Goal: Contribute content

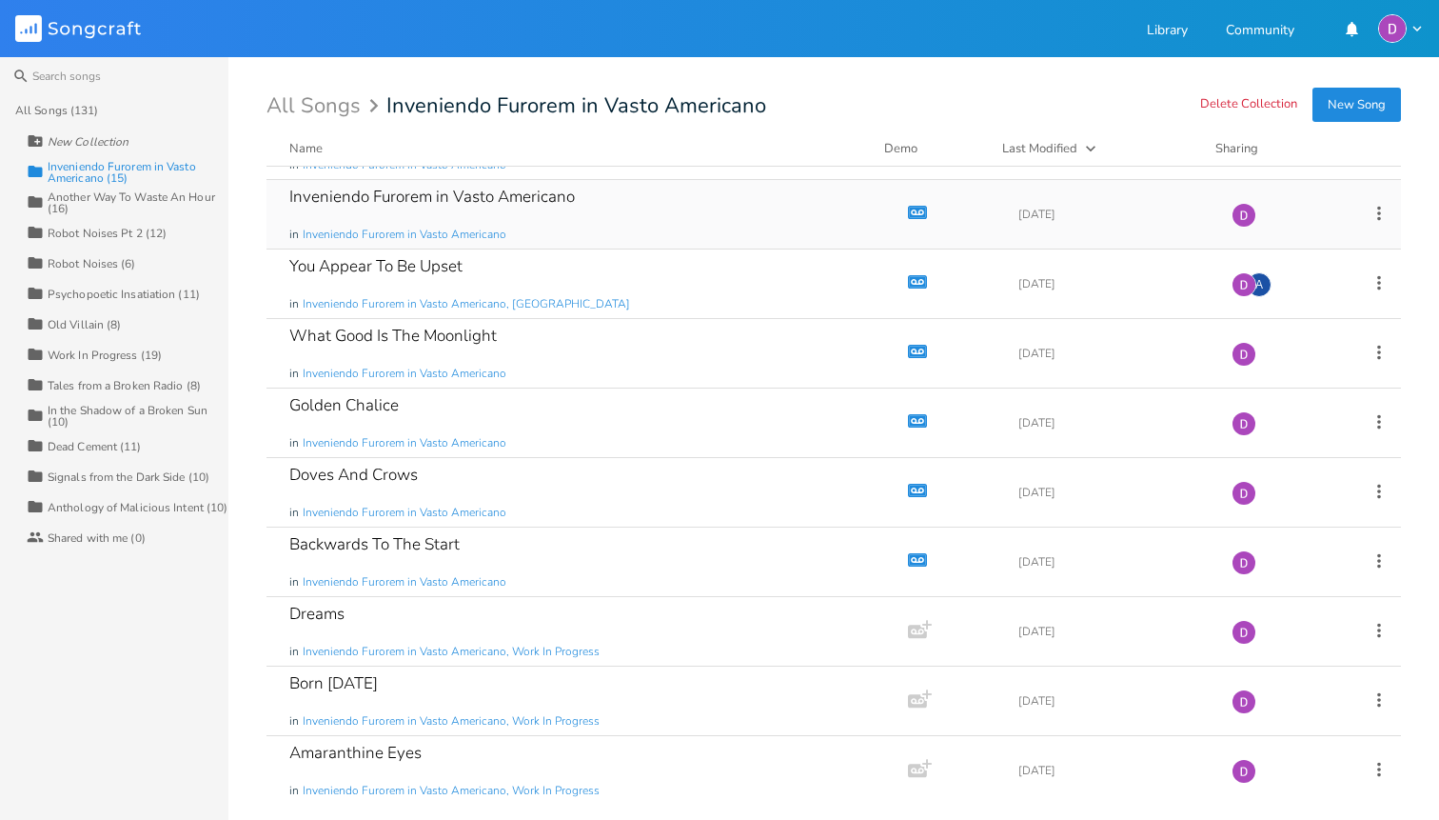
scroll to position [405, 0]
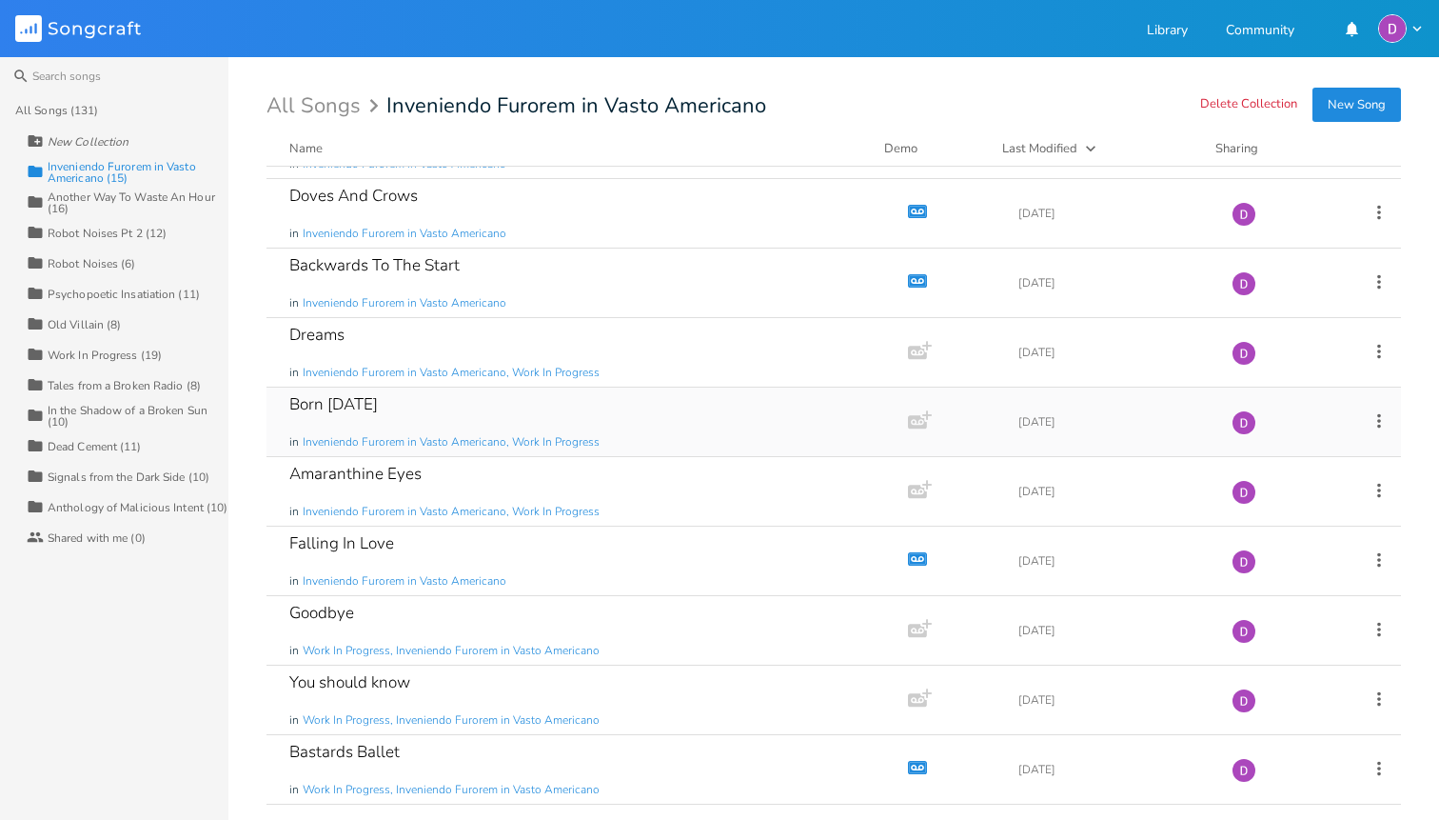
click at [624, 414] on div "Born [DATE] in Inveniendo Furorem in Vasto Americano, Work In Progress" at bounding box center [583, 421] width 588 height 69
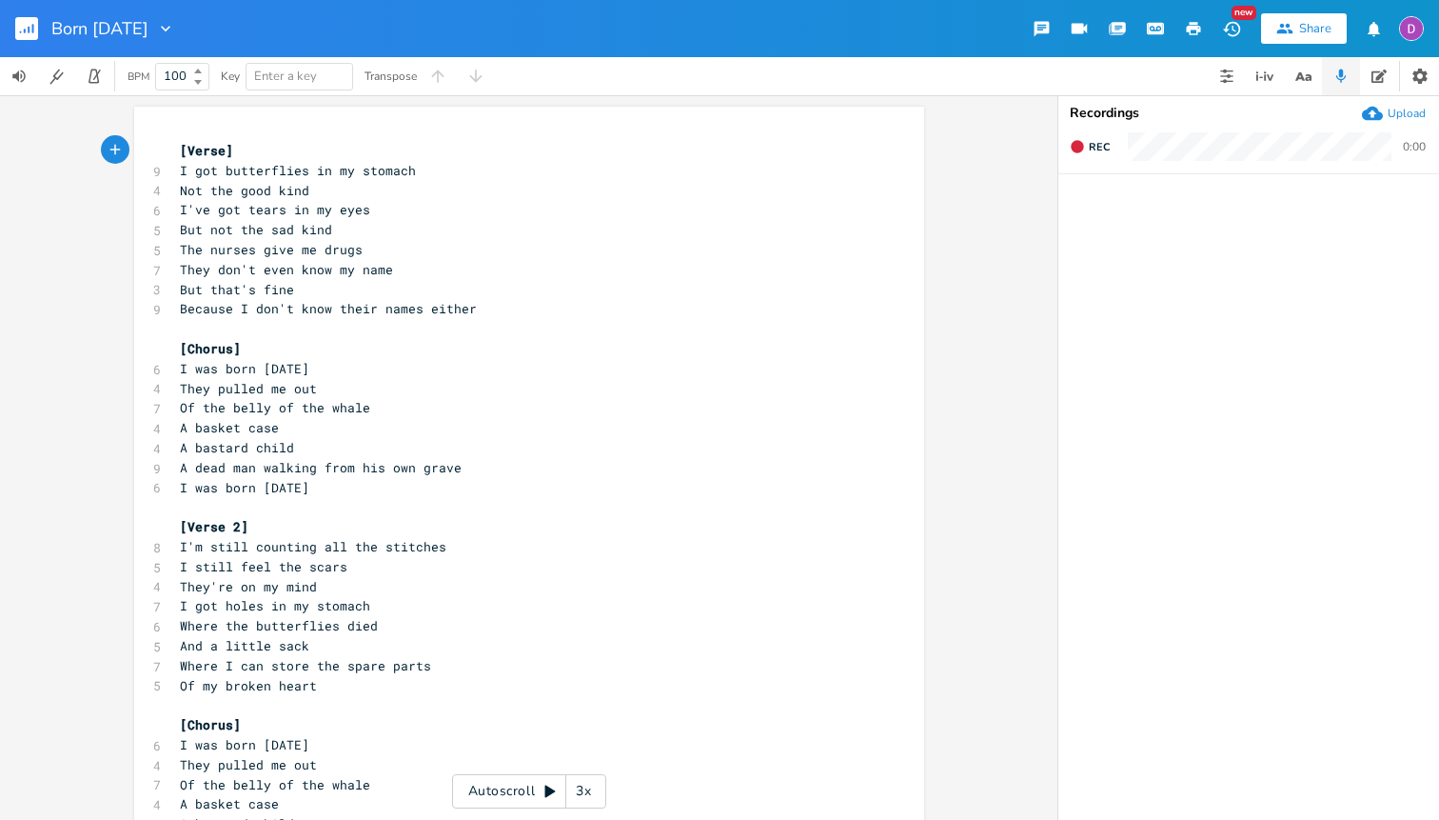
click at [35, 30] on rect "button" at bounding box center [26, 28] width 23 height 23
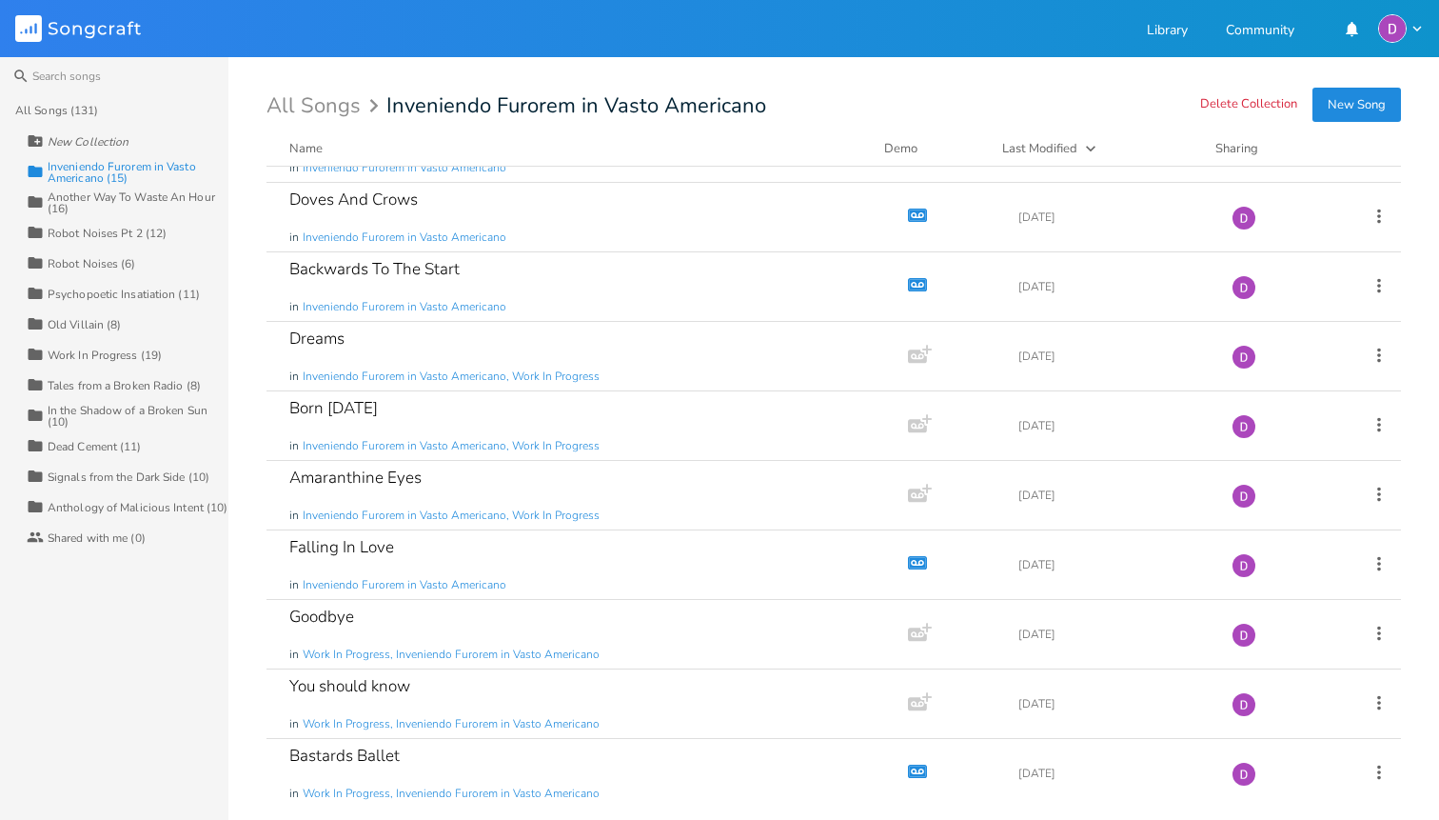
scroll to position [405, 0]
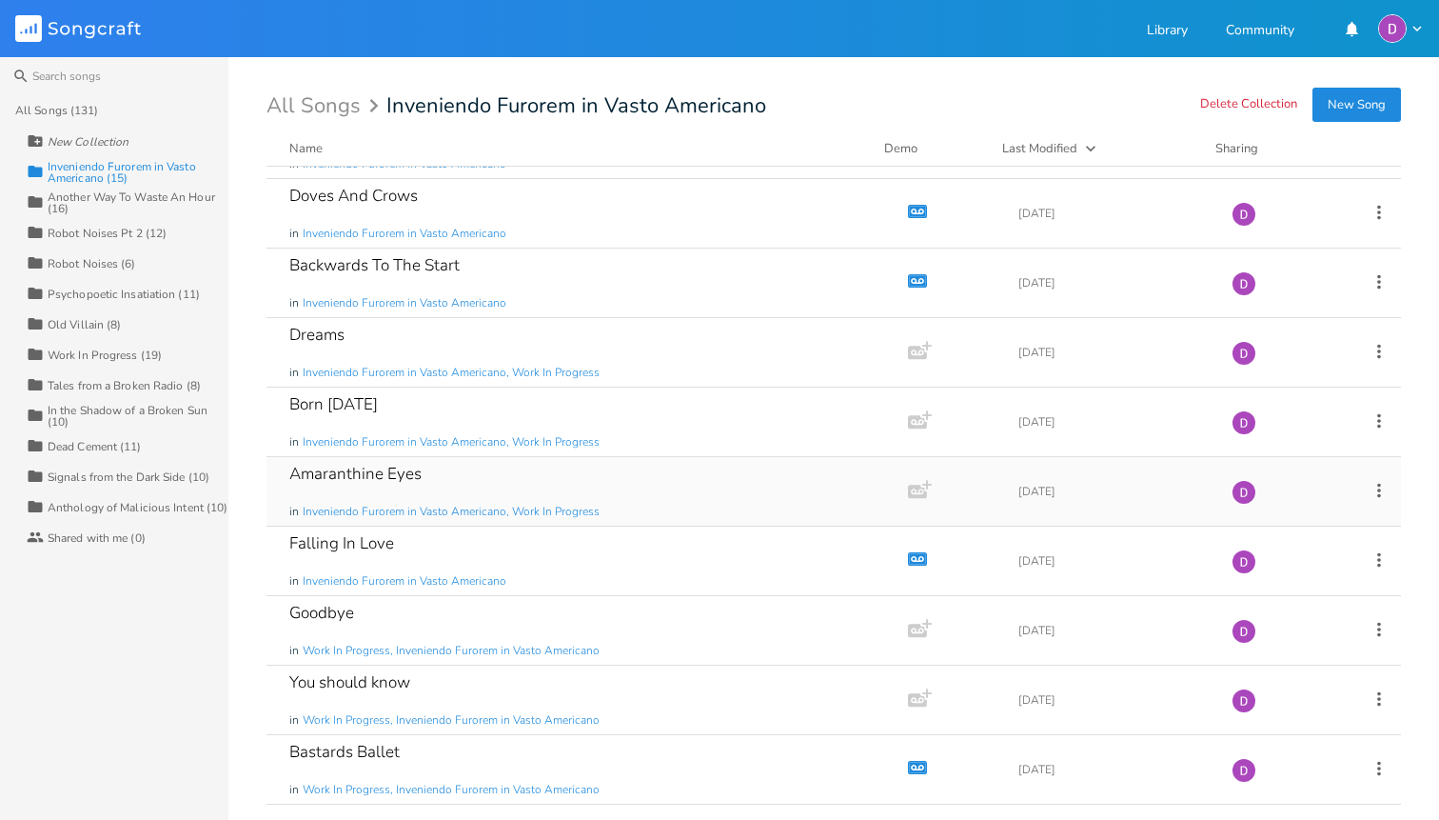
click at [635, 481] on div "Amaranthine Eyes in Inveniendo Furorem in Vasto Americano, Work In Progress" at bounding box center [583, 491] width 588 height 69
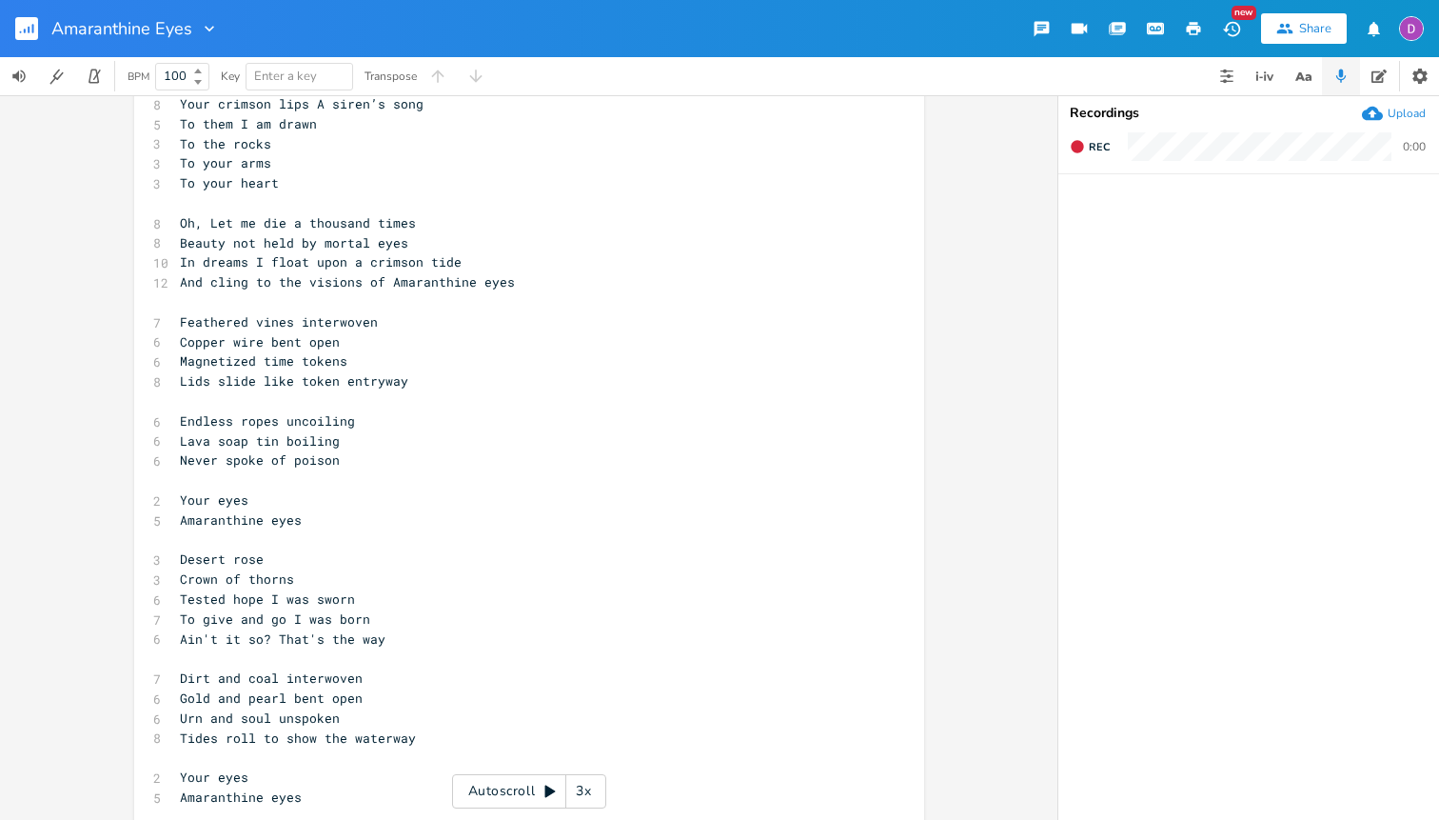
scroll to position [1260, 0]
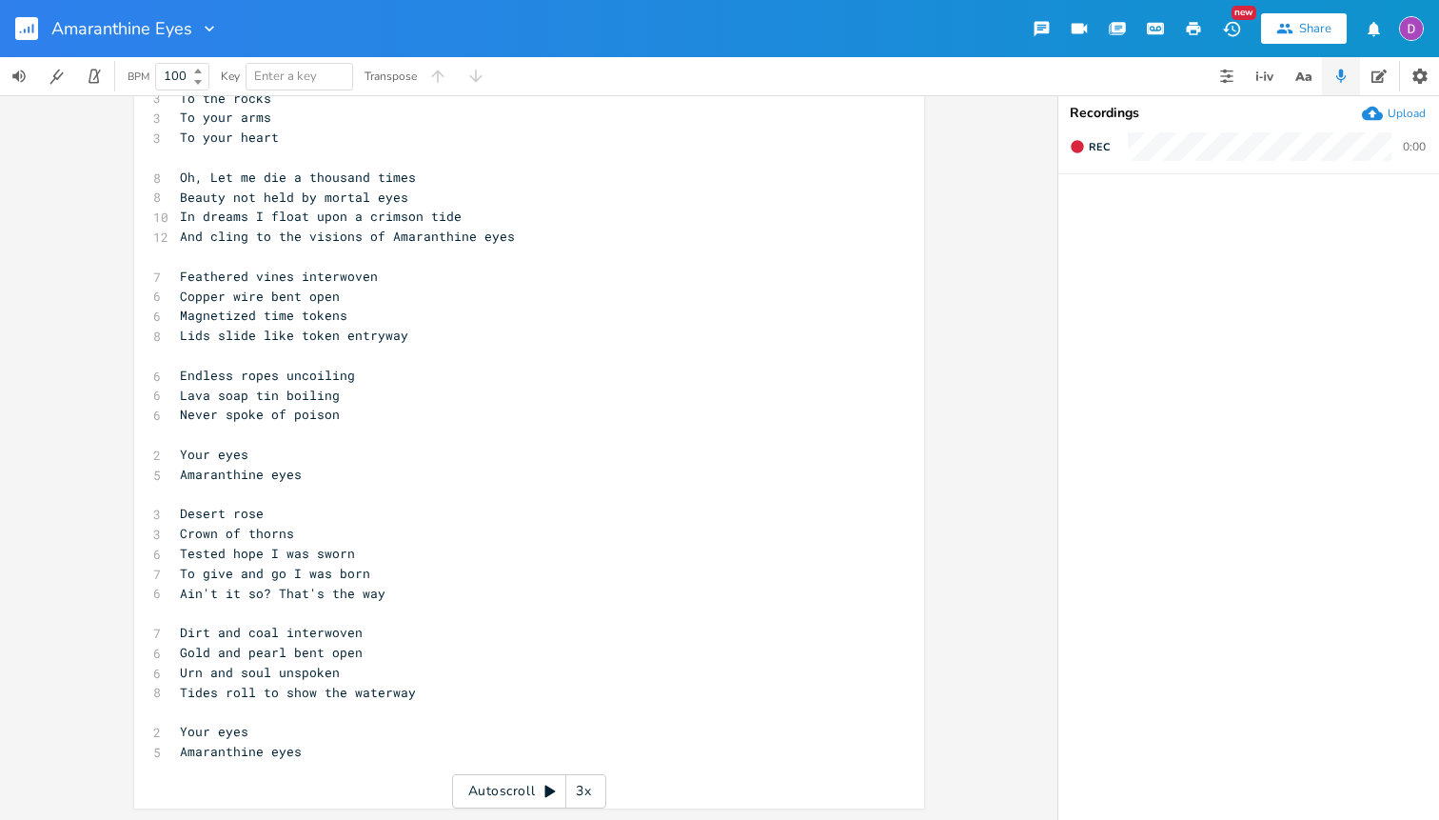
click at [29, 36] on rect "button" at bounding box center [26, 28] width 23 height 23
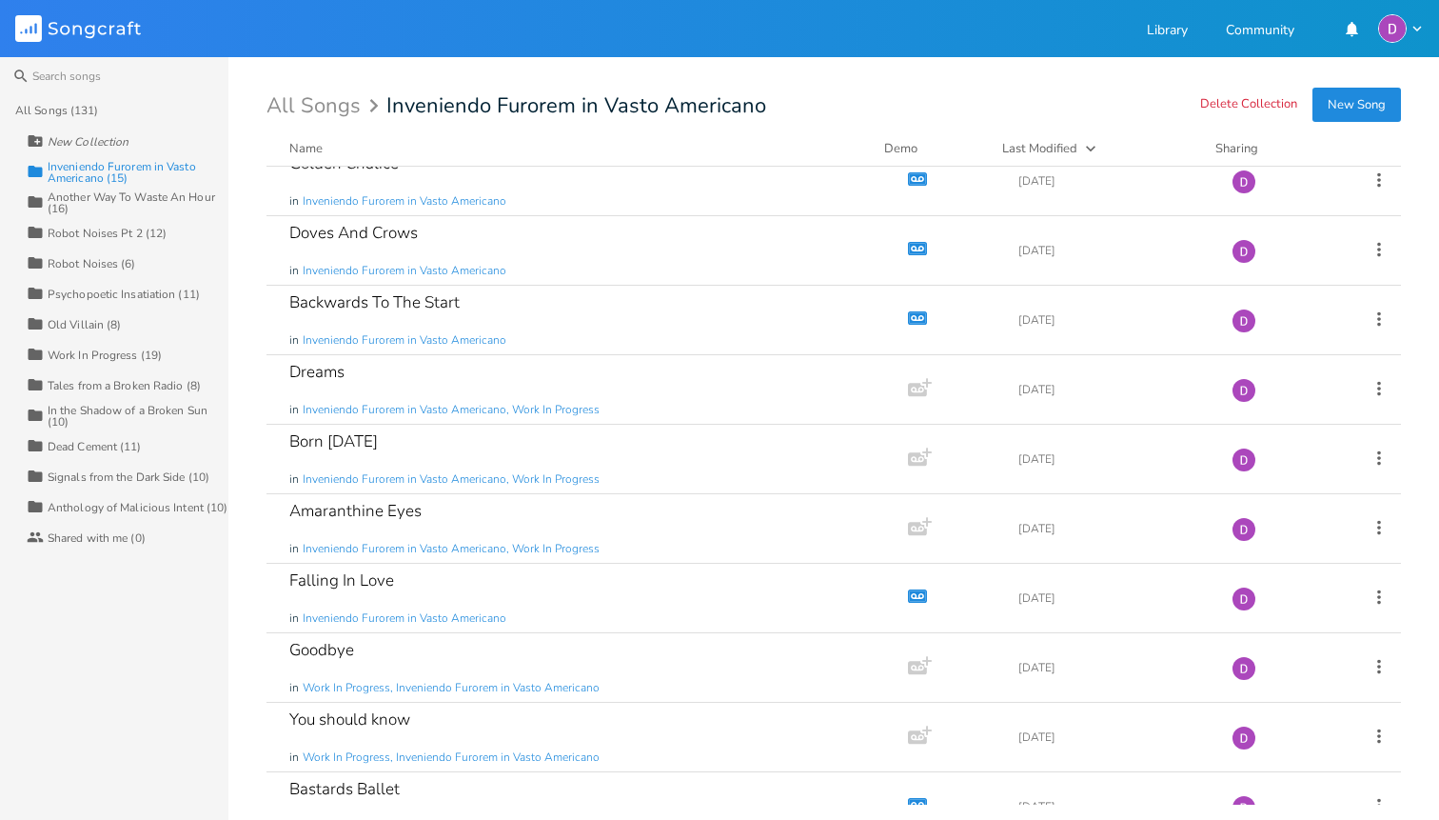
scroll to position [405, 0]
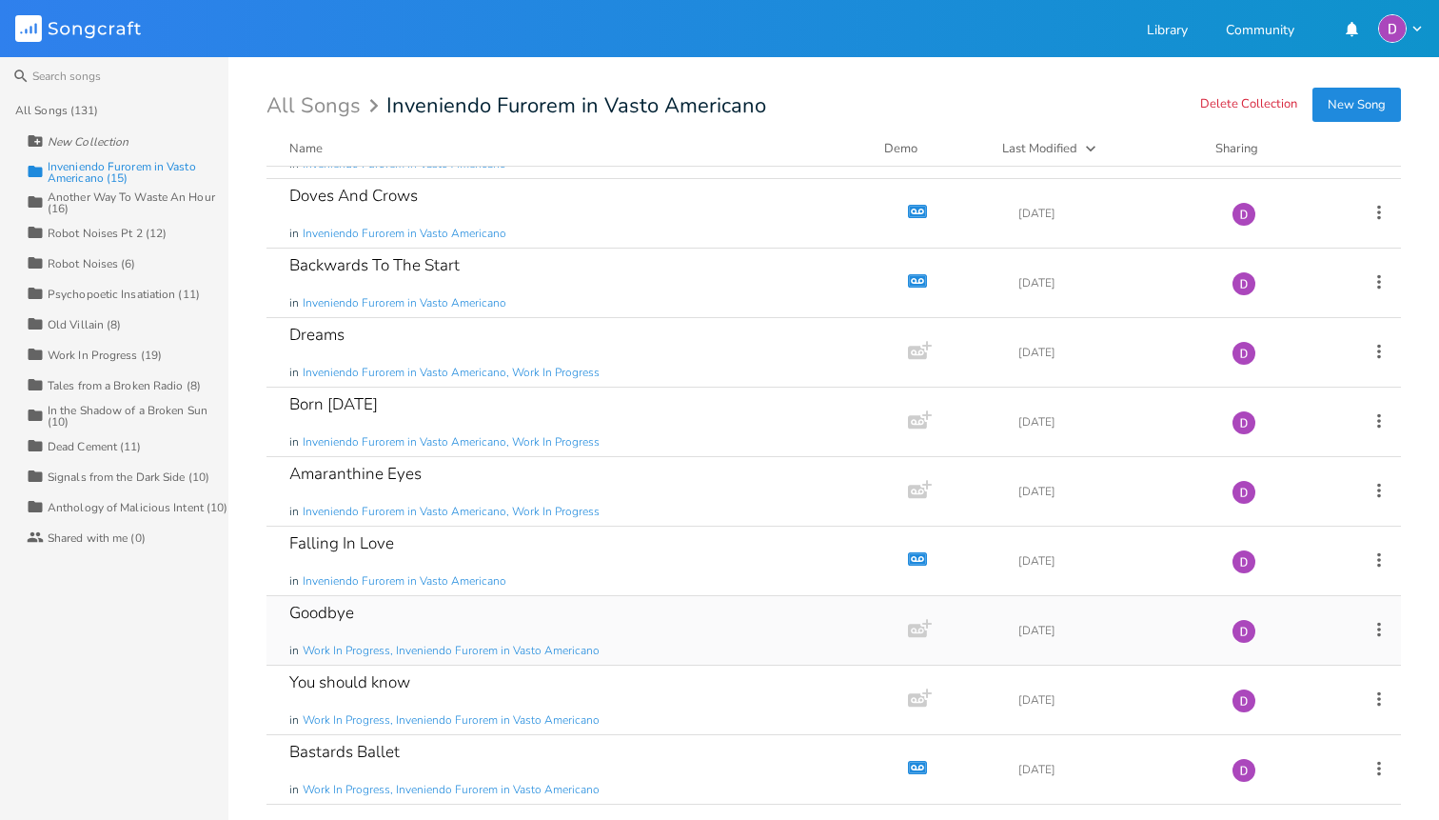
click at [525, 624] on div "Goodbye in Work In Progress, Inveniendo Furorem in Vasto Americano" at bounding box center [583, 630] width 588 height 69
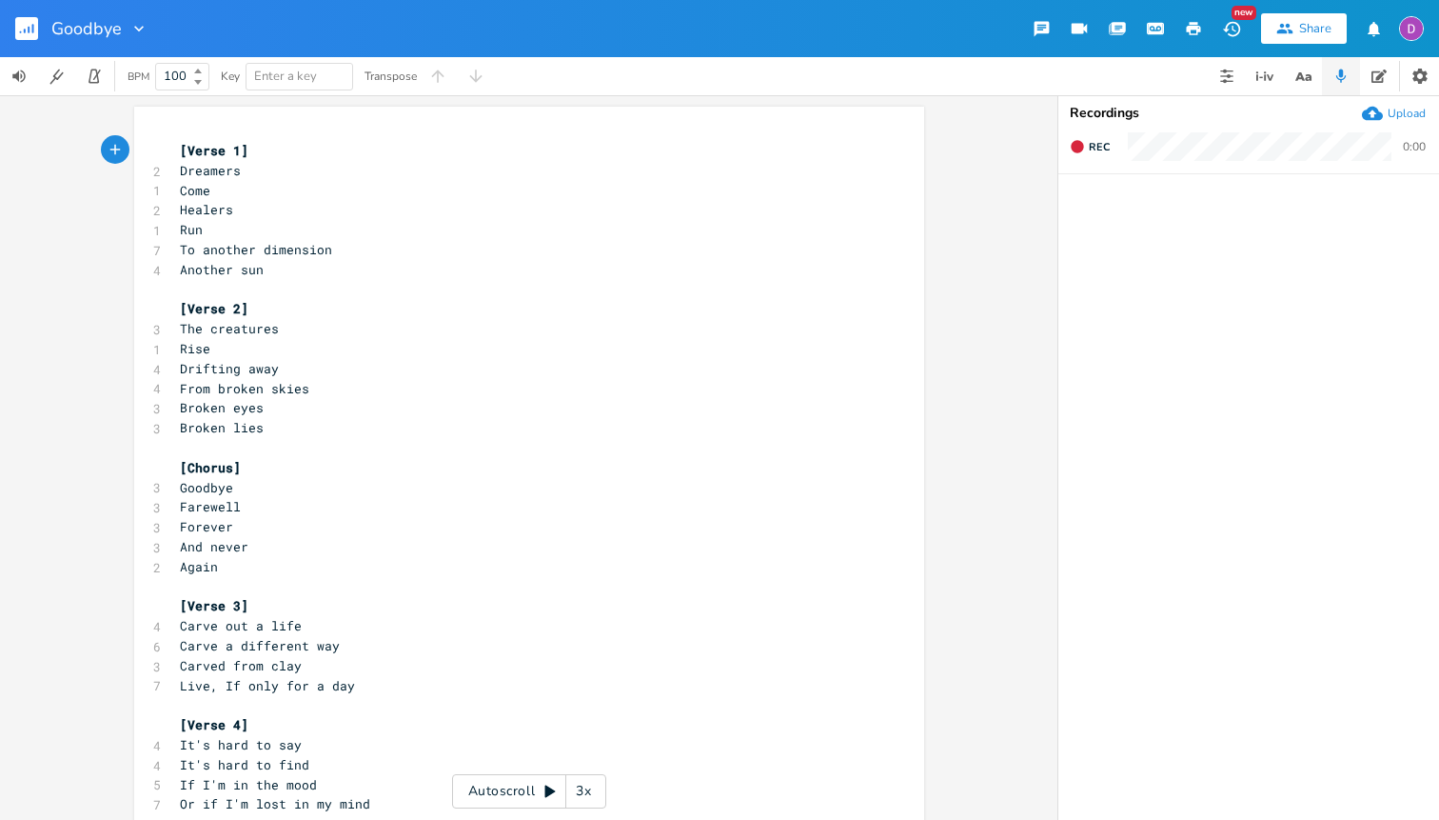
click at [25, 29] on icon "button" at bounding box center [25, 31] width 2 height 5
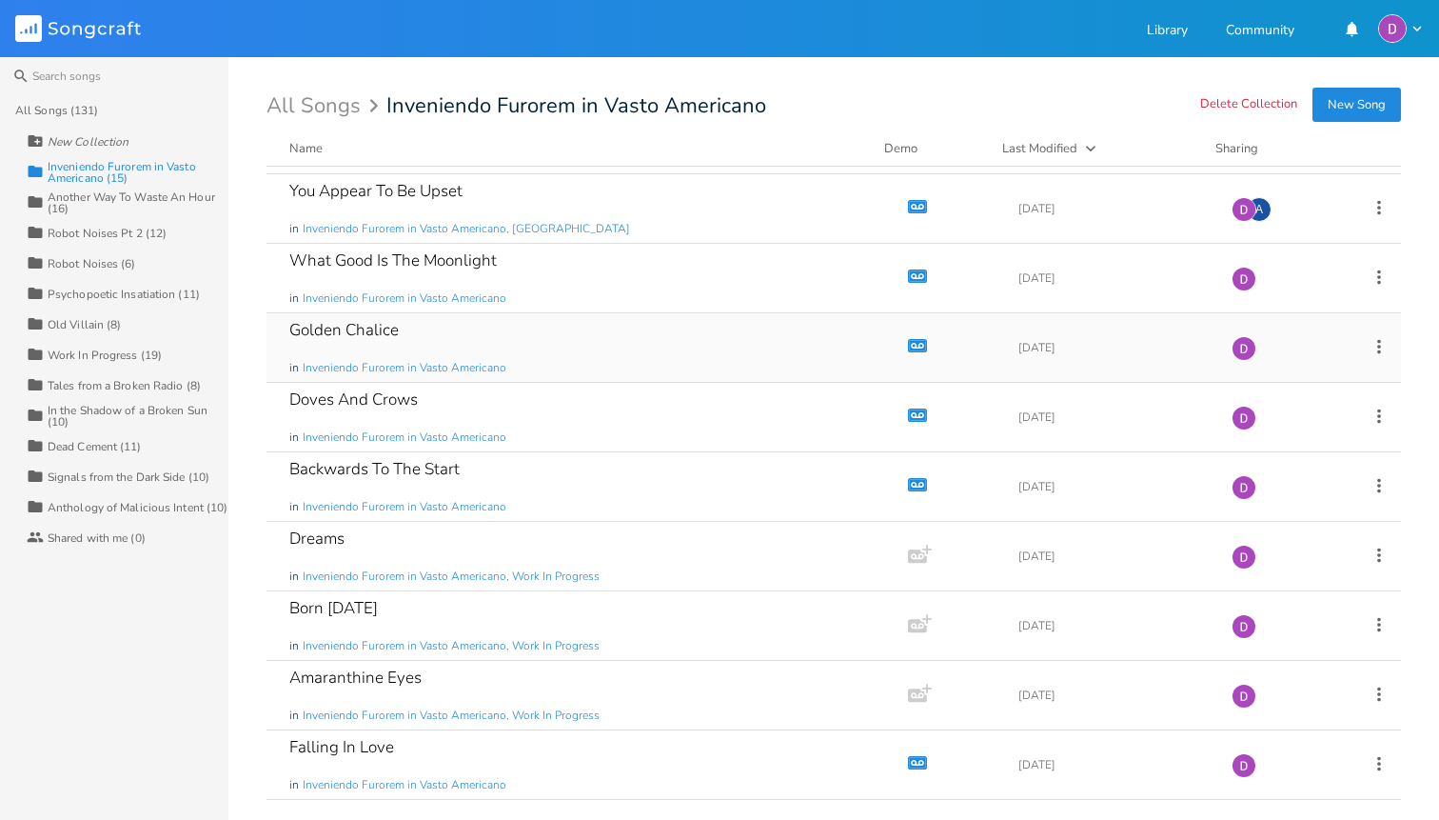
scroll to position [228, 0]
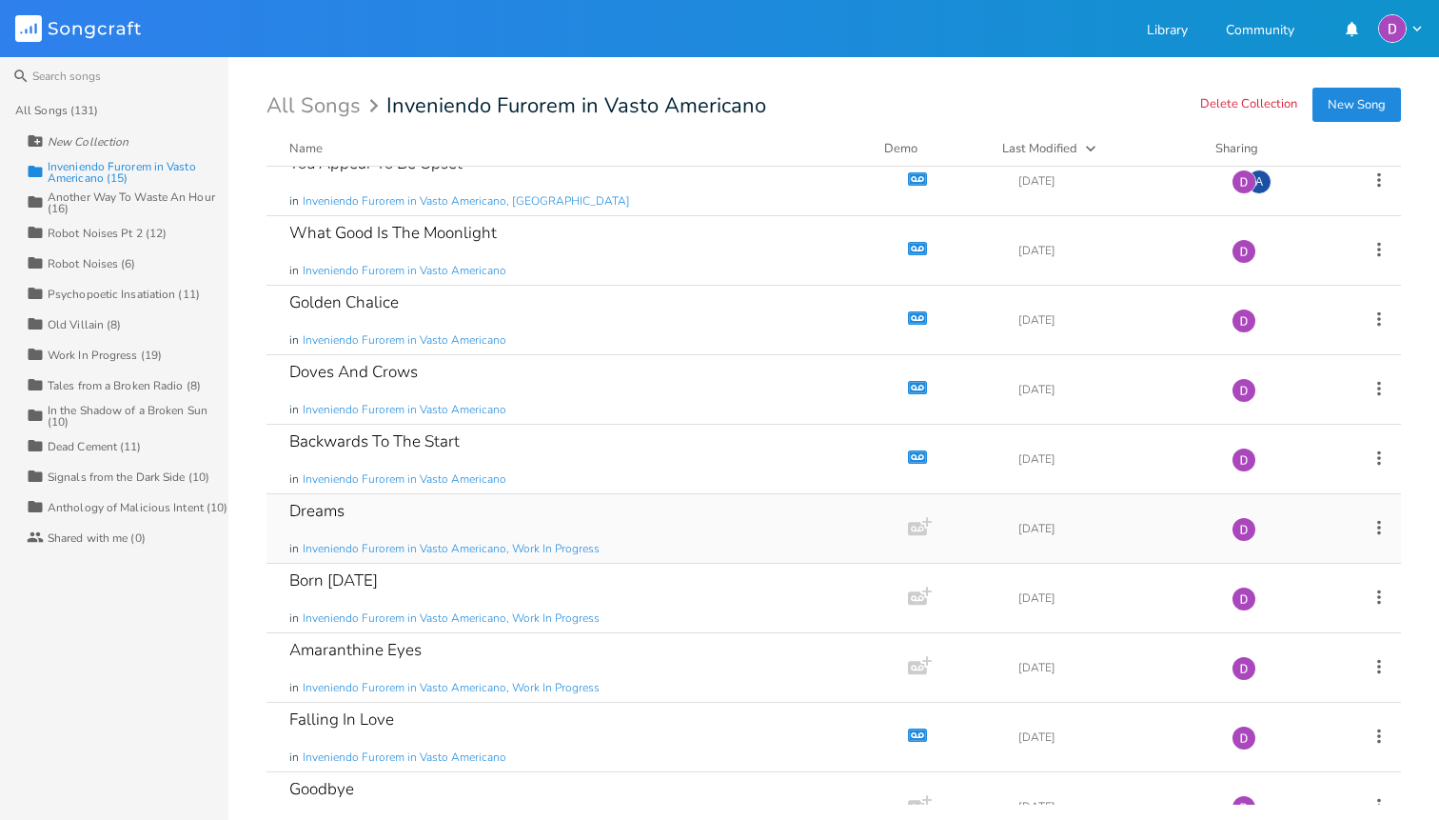
click at [445, 519] on div "Dreams in Inveniendo Furorem in Vasto Americano, Work In Progress" at bounding box center [583, 528] width 588 height 69
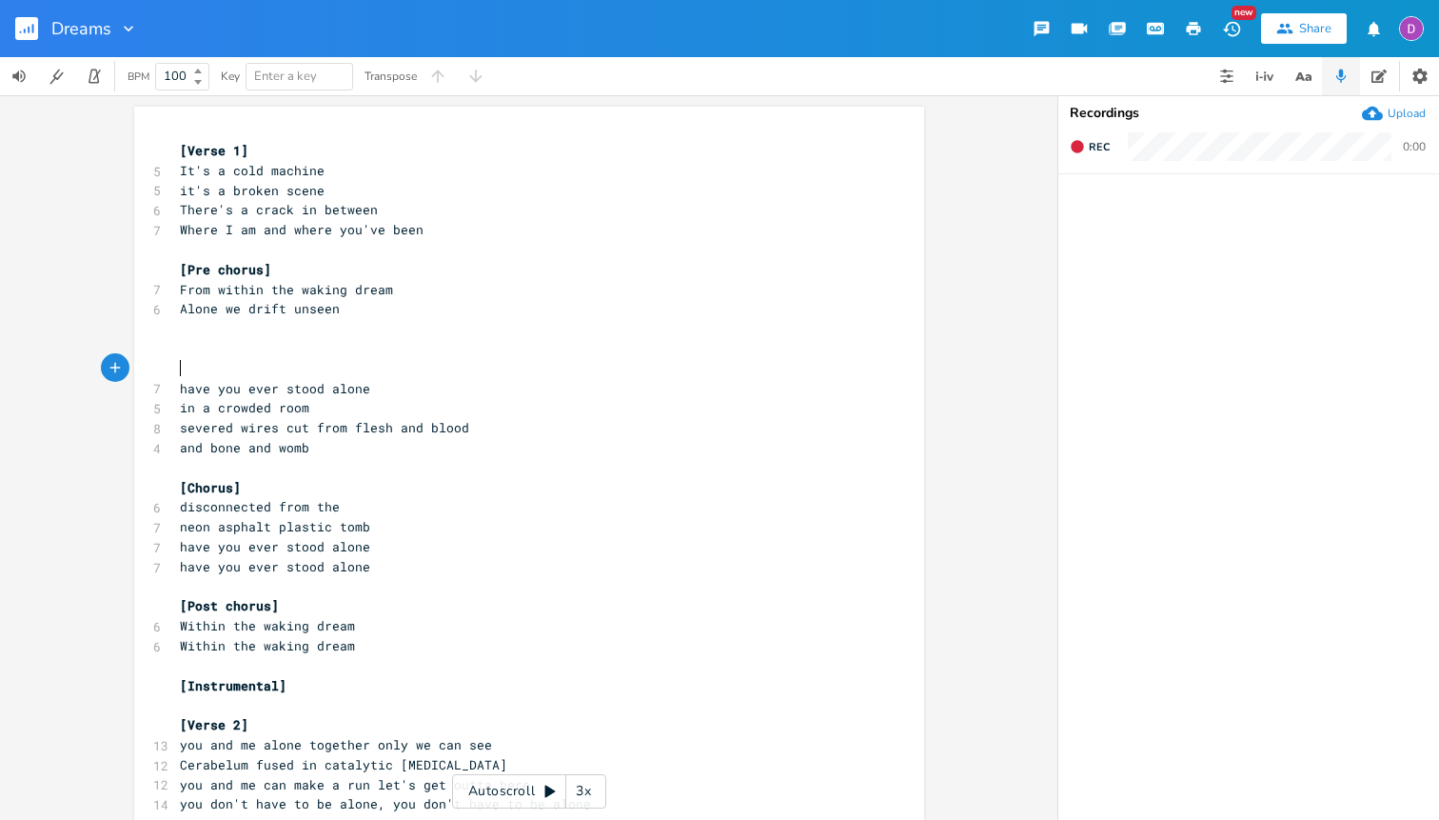
click at [295, 360] on pre "​" at bounding box center [519, 369] width 687 height 20
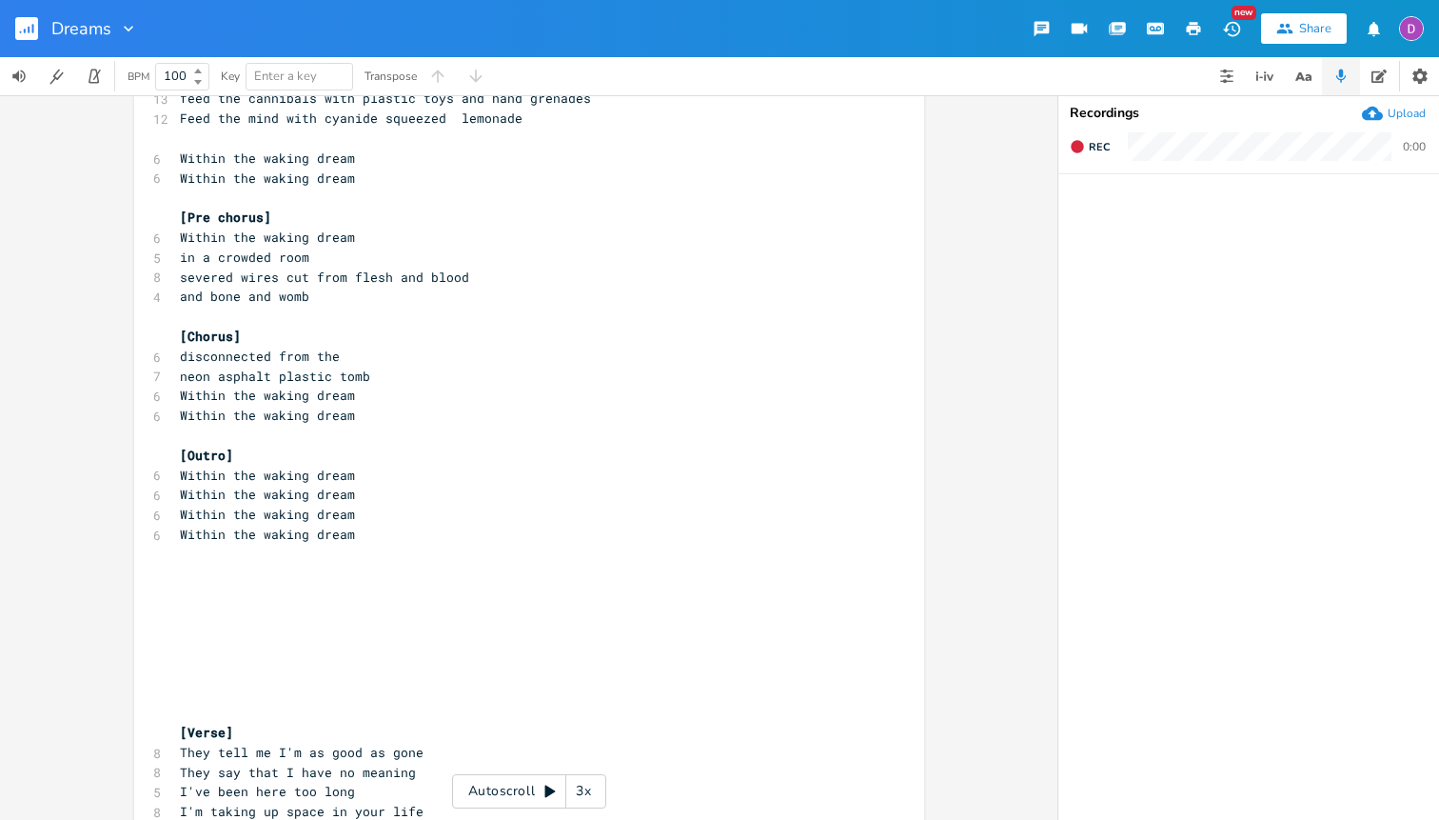
scroll to position [894, 0]
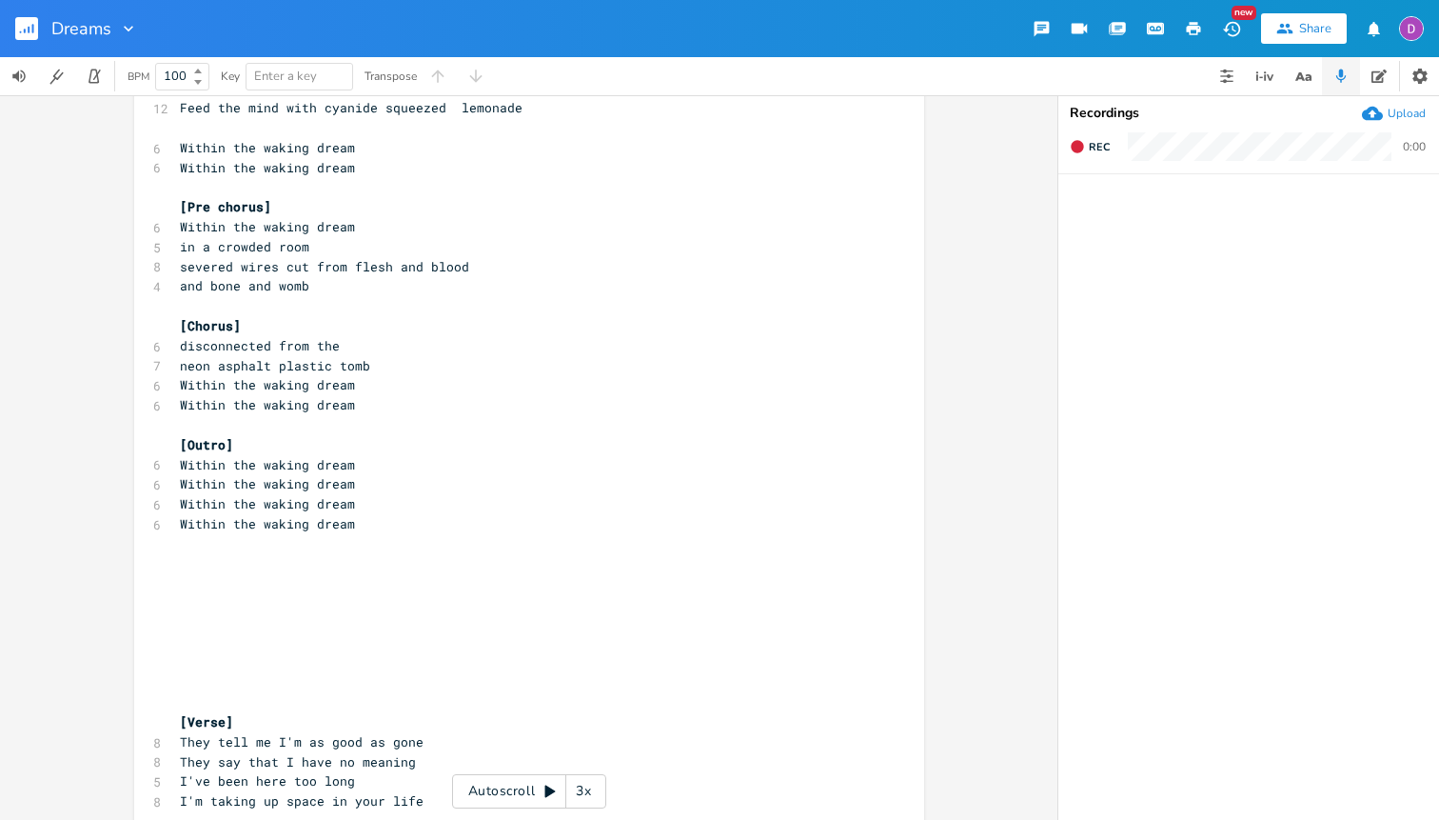
type textarea "have you ever stood alone in a crowded room severed wires cut from flesh and bl…"
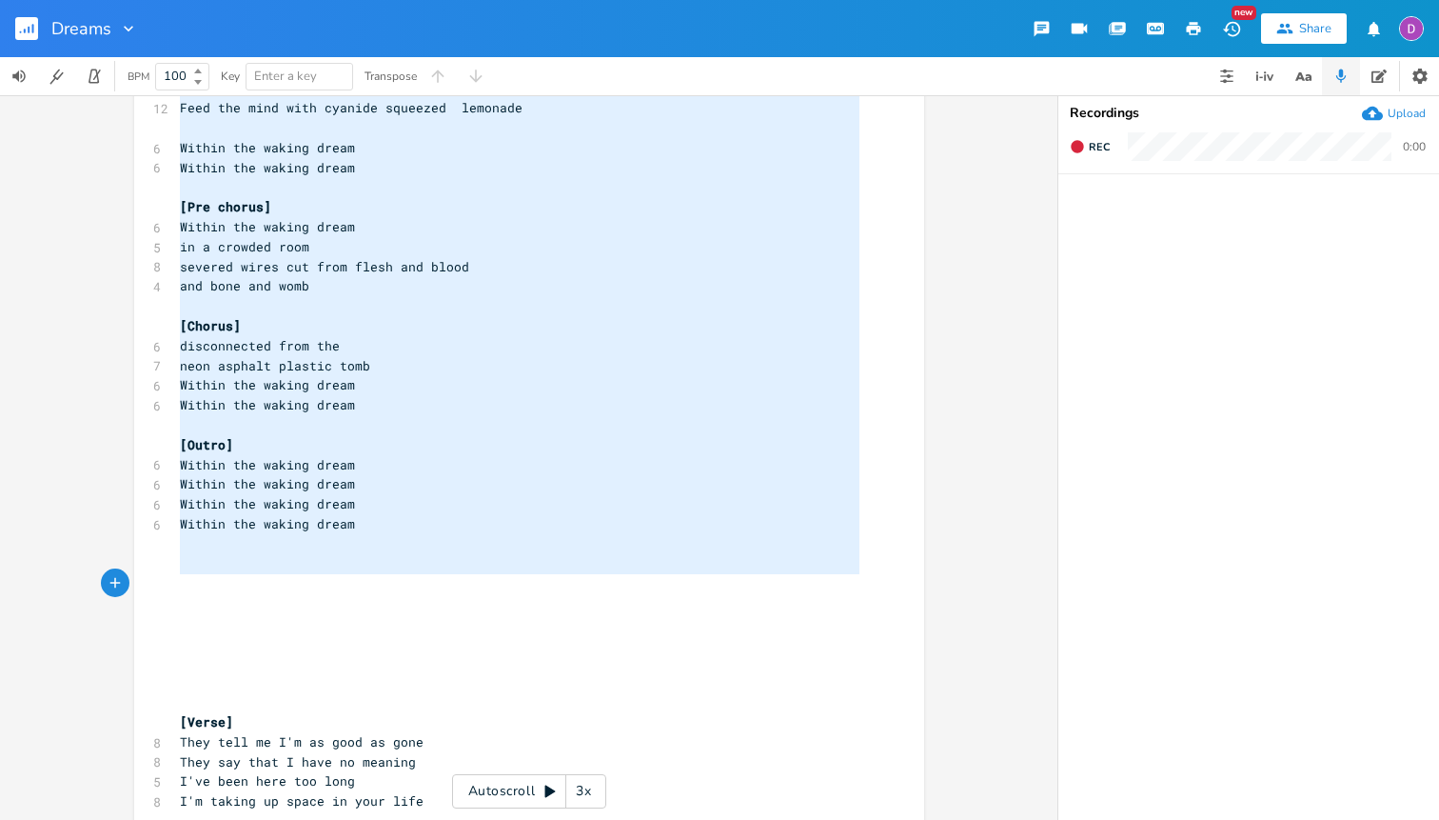
click at [374, 579] on pre "​" at bounding box center [519, 583] width 687 height 20
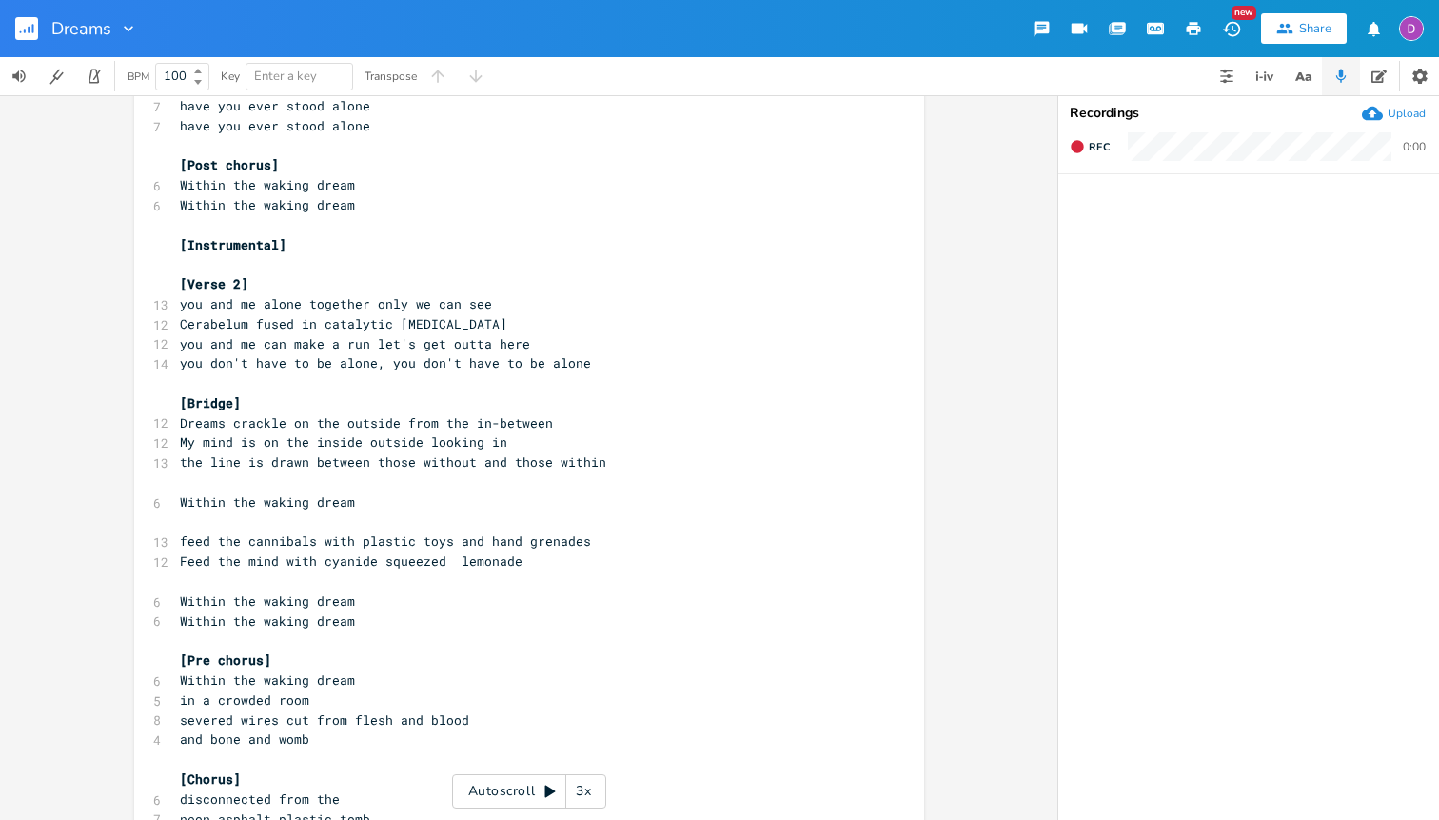
scroll to position [442, 0]
type textarea "have you ever stood alone in a crowded room severed wires cut from flesh and bl…"
click at [357, 564] on span "Feed the mind with cyanide squeezed lemonade" at bounding box center [351, 559] width 343 height 17
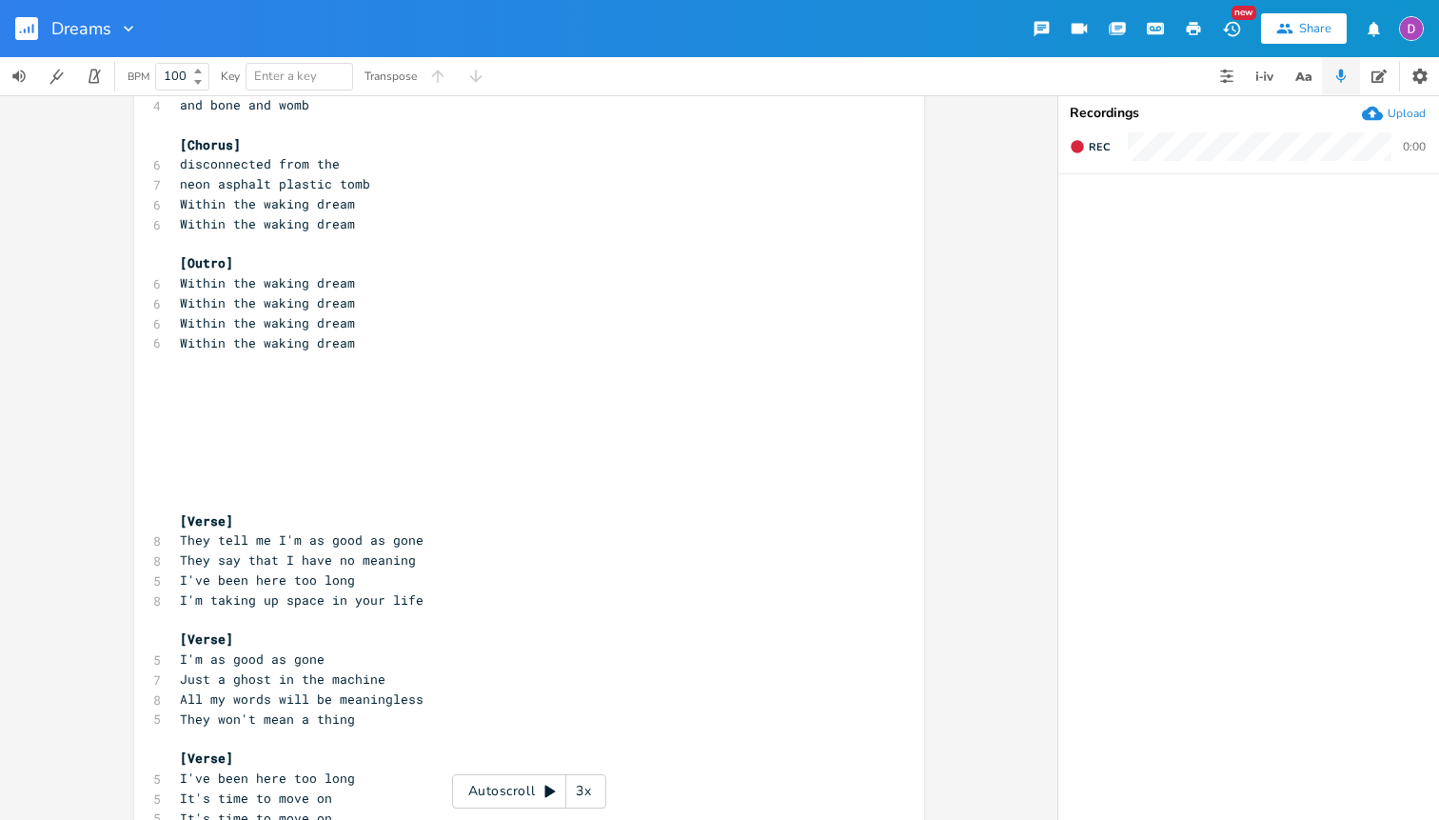
scroll to position [239, 0]
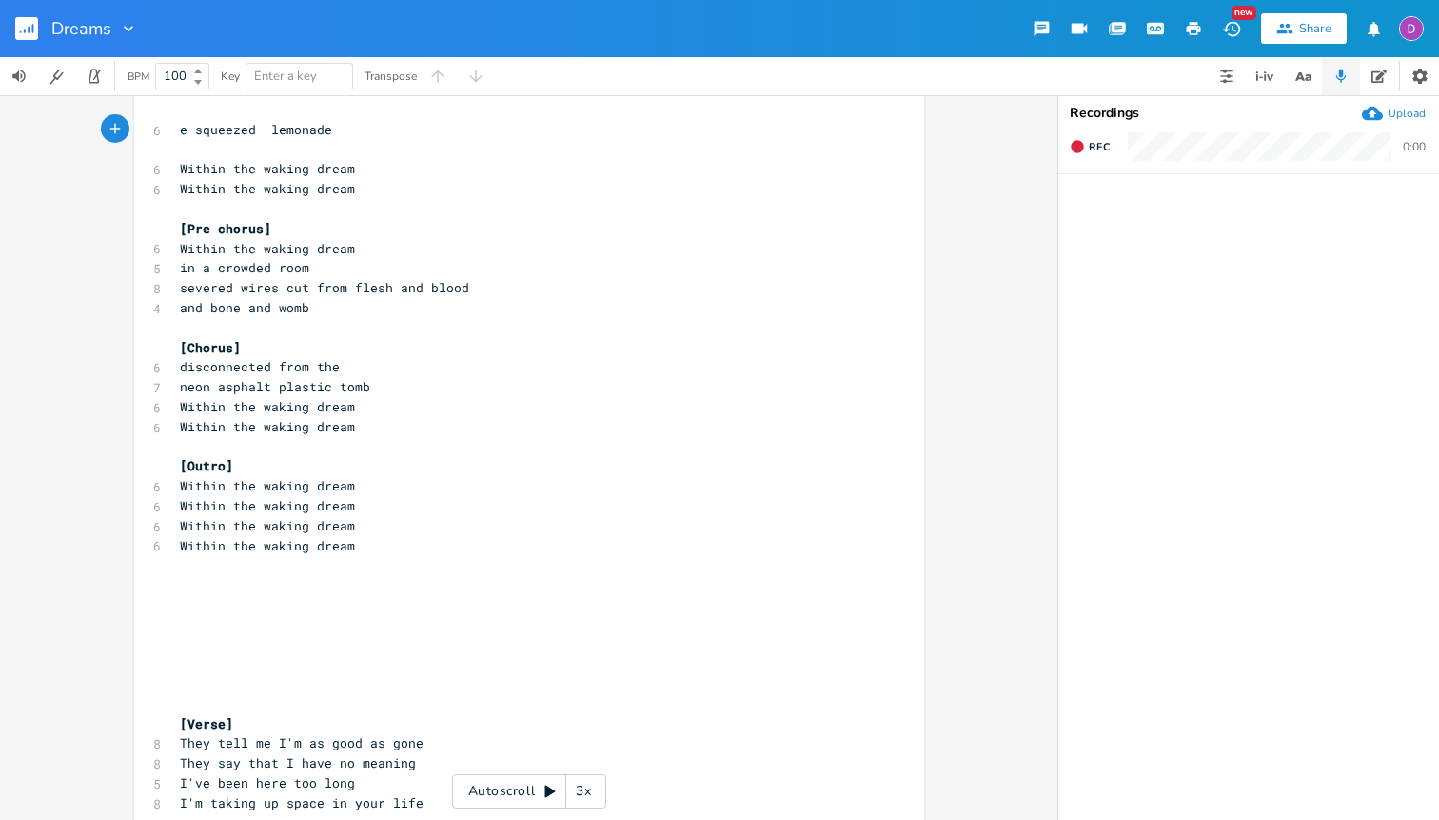
click at [361, 549] on pre "Within the waking dream" at bounding box center [519, 546] width 687 height 20
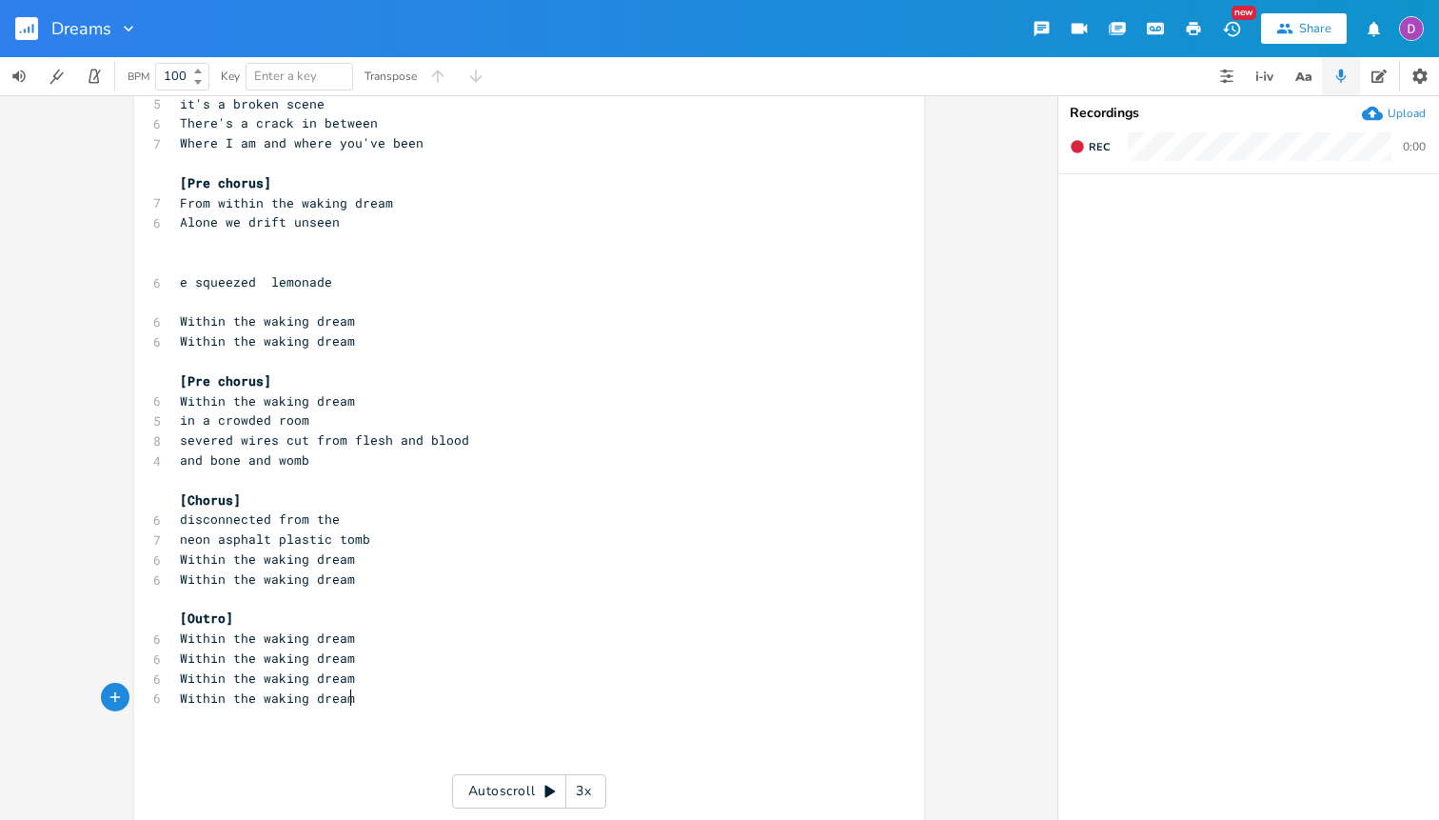
scroll to position [0, 0]
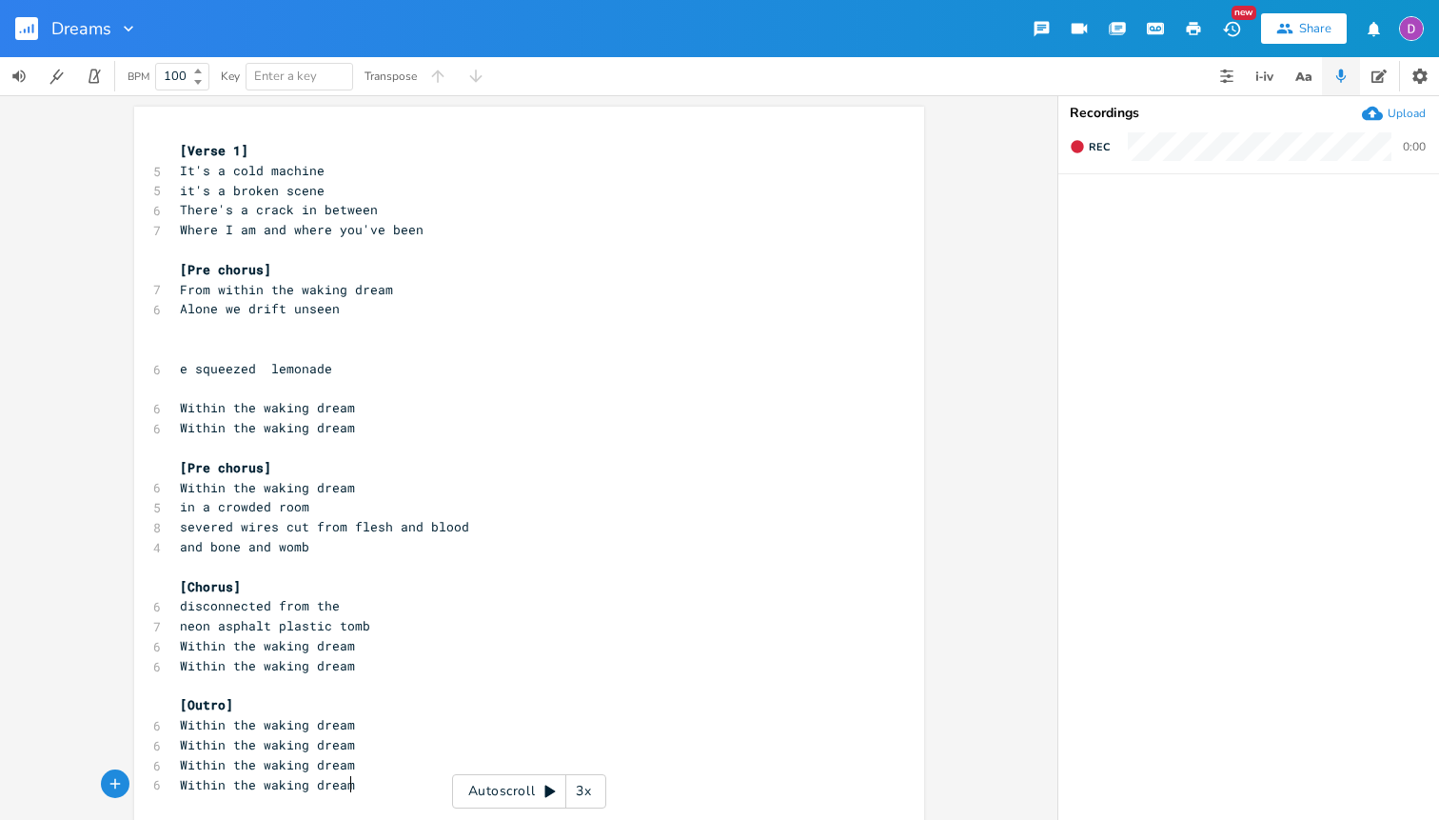
type textarea "e squeezed lemonade Within the waking dream Within the waking dream [Pre chorus…"
click at [195, 347] on pre "​" at bounding box center [519, 349] width 687 height 20
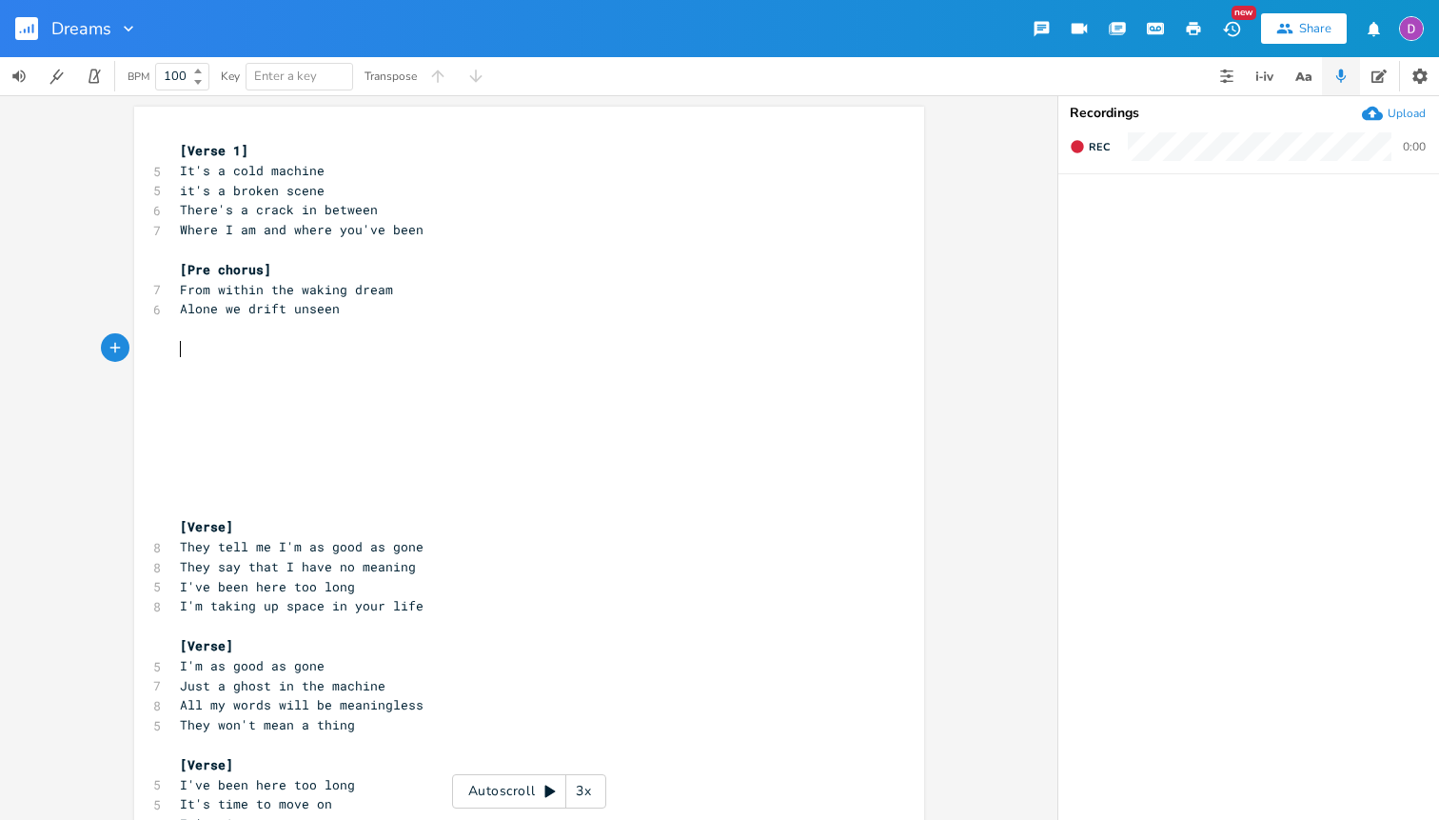
click at [214, 495] on pre "​" at bounding box center [519, 488] width 687 height 20
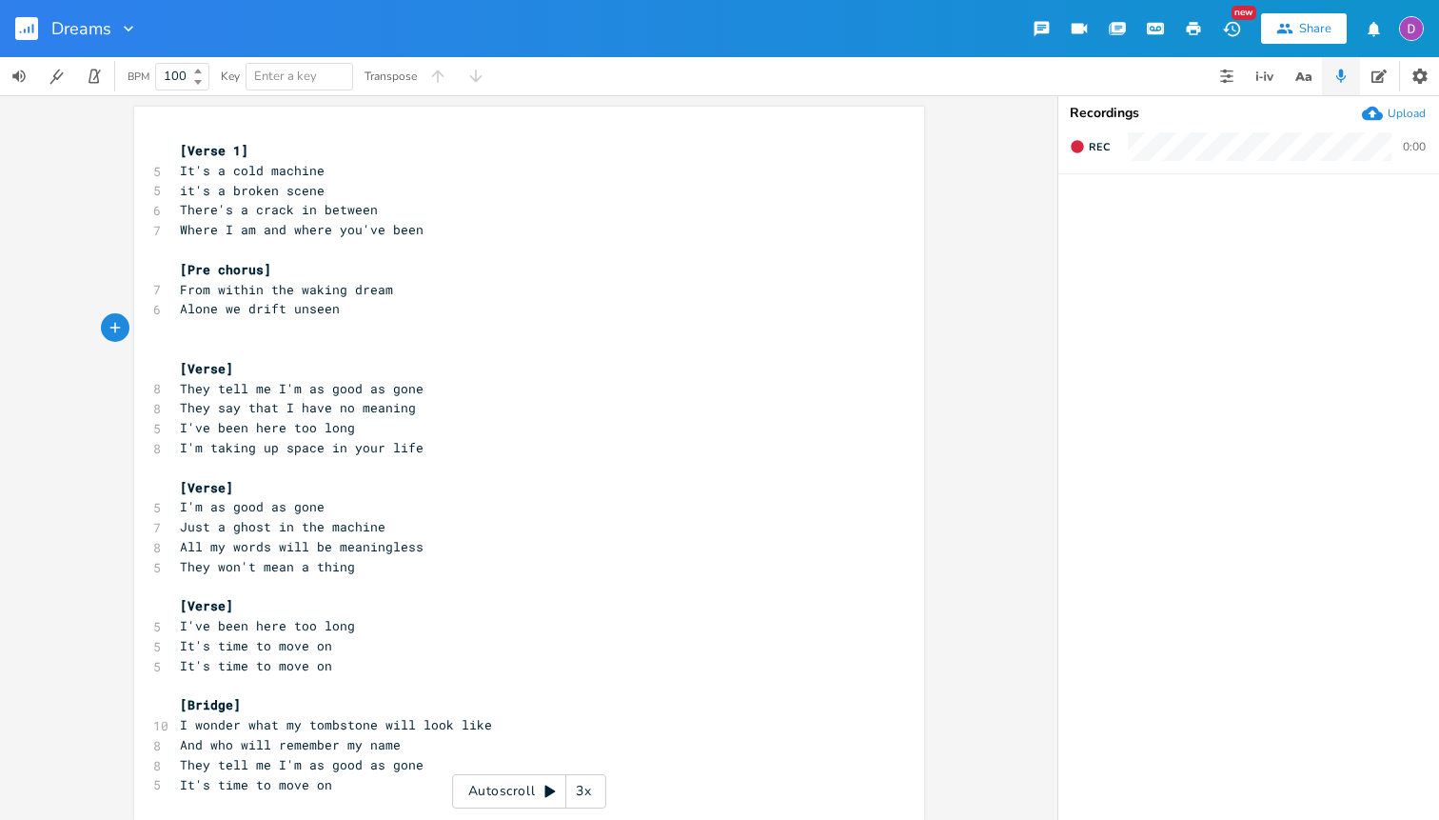
scroll to position [12, 0]
